Goal: Task Accomplishment & Management: Use online tool/utility

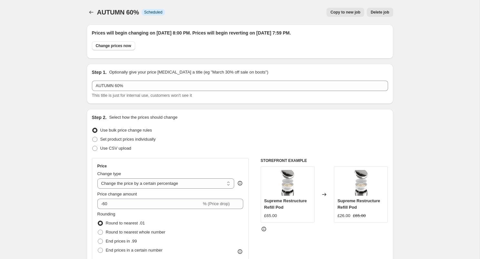
select select "percentage"
click at [90, 14] on icon "Price change jobs" at bounding box center [91, 12] width 6 height 6
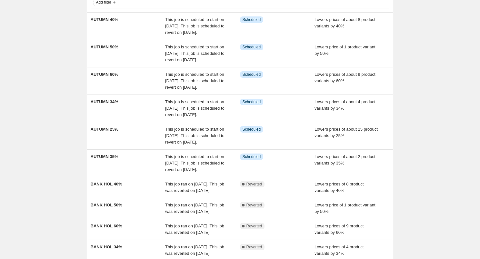
scroll to position [53, 0]
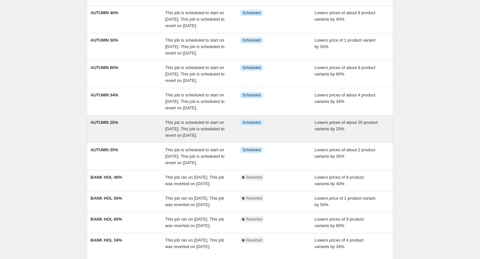
click at [341, 131] on span "Lowers prices of about 25 product variants by 25%" at bounding box center [345, 125] width 63 height 11
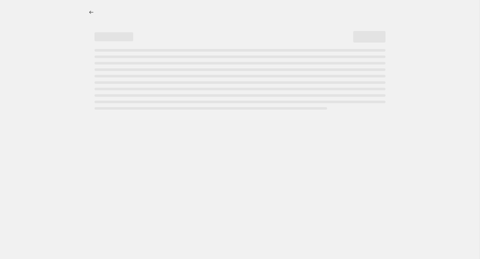
select select "percentage"
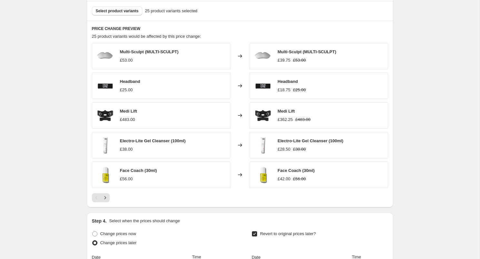
scroll to position [405, 0]
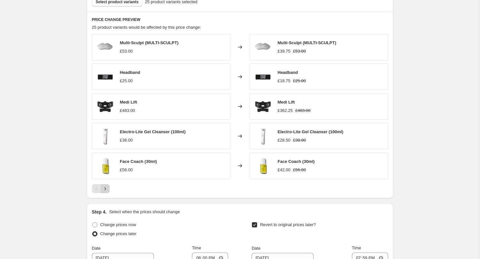
click at [104, 188] on icon "Next" at bounding box center [105, 188] width 6 height 6
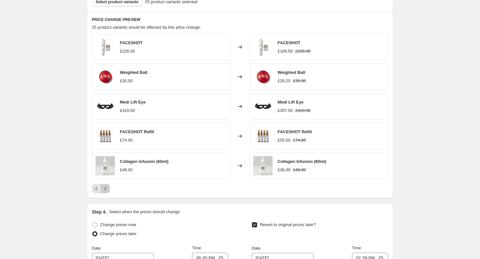
click at [104, 188] on icon "Next" at bounding box center [105, 188] width 6 height 6
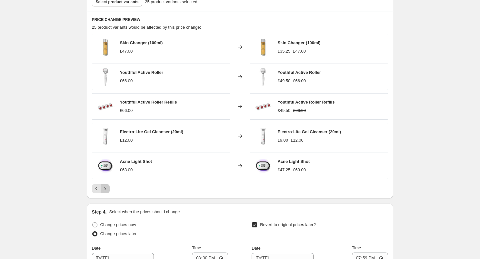
click at [104, 188] on icon "Next" at bounding box center [105, 188] width 6 height 6
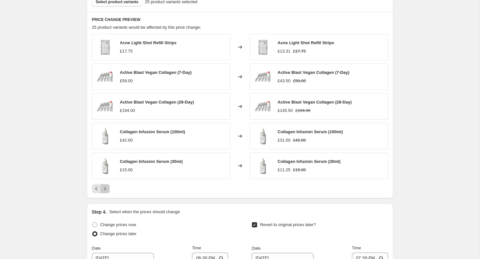
click at [104, 188] on icon "Next" at bounding box center [105, 188] width 6 height 6
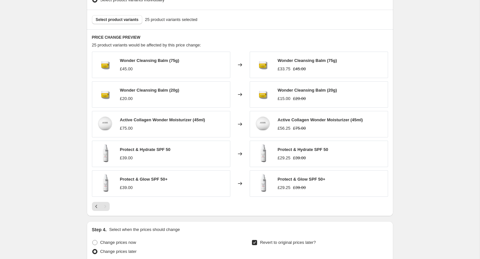
scroll to position [386, 0]
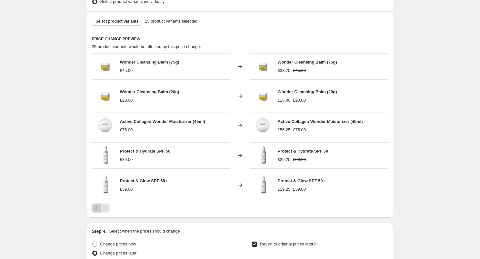
click at [97, 207] on icon "Previous" at bounding box center [96, 208] width 6 height 6
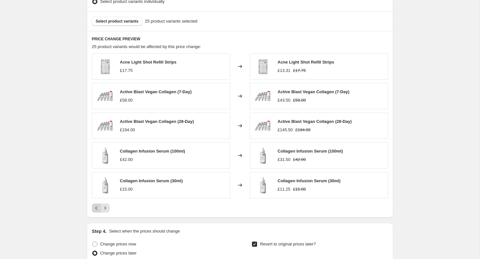
click at [97, 207] on icon "Previous" at bounding box center [96, 208] width 6 height 6
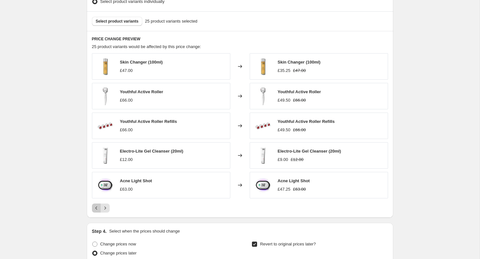
click at [97, 207] on icon "Previous" at bounding box center [96, 208] width 6 height 6
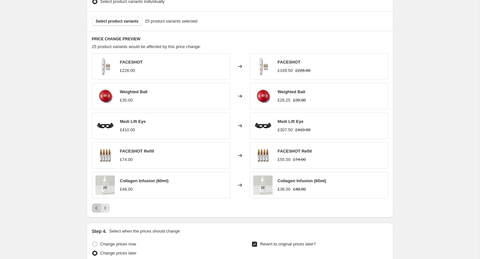
click at [97, 207] on icon "Previous" at bounding box center [96, 208] width 6 height 6
